Goal: Information Seeking & Learning: Learn about a topic

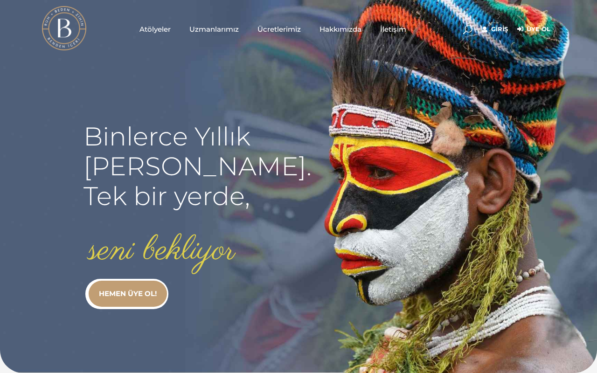
click at [491, 106] on rs-slide "Binlerce Yıllık kadim bilgi. Tek bir yerde, seni bekliyor HEMEN ÜYE OL!" at bounding box center [298, 186] width 597 height 373
click at [501, 28] on link "Giriş" at bounding box center [495, 29] width 26 height 11
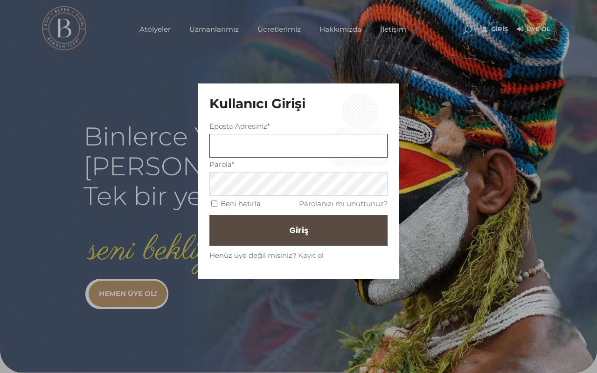
type input "aysegul.aydin"
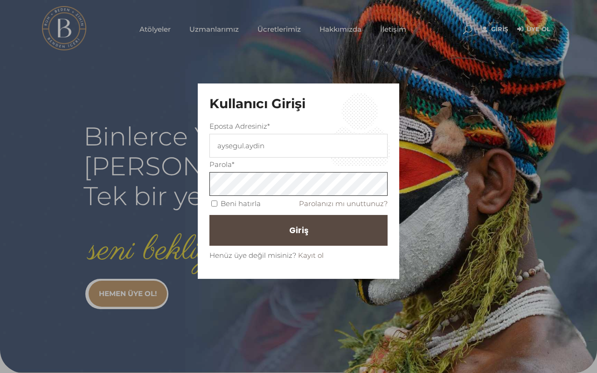
click at [298, 230] on button "Giriş" at bounding box center [298, 230] width 178 height 31
click at [259, 228] on button "Giriş" at bounding box center [298, 230] width 178 height 31
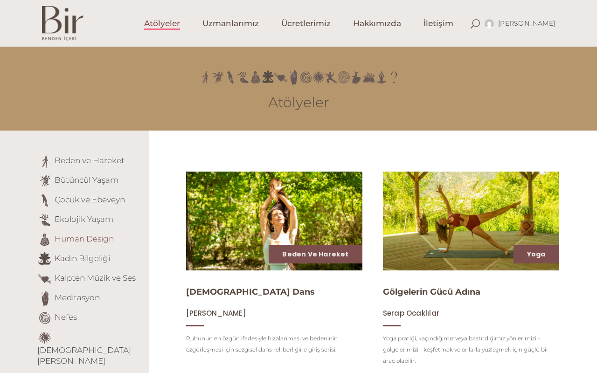
scroll to position [13, 0]
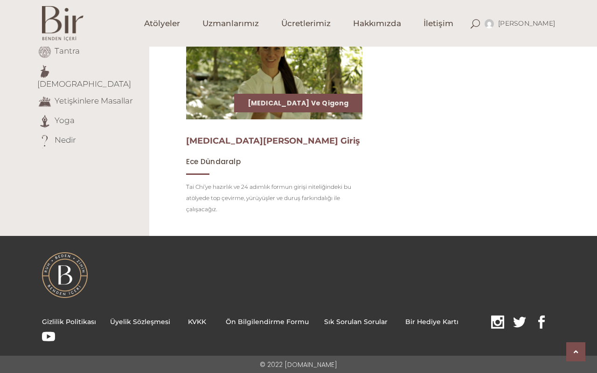
scroll to position [357, 0]
click at [228, 111] on img at bounding box center [273, 70] width 181 height 102
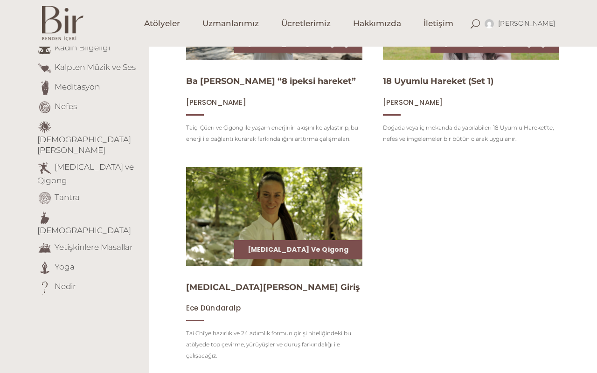
scroll to position [210, 0]
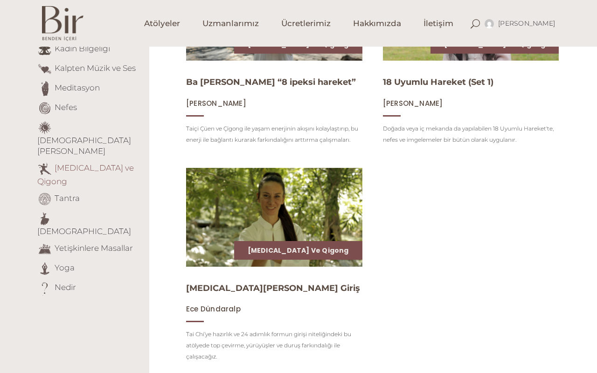
click at [71, 163] on link "[MEDICAL_DATA] ve Qigong" at bounding box center [85, 174] width 97 height 23
